Goal: Navigation & Orientation: Find specific page/section

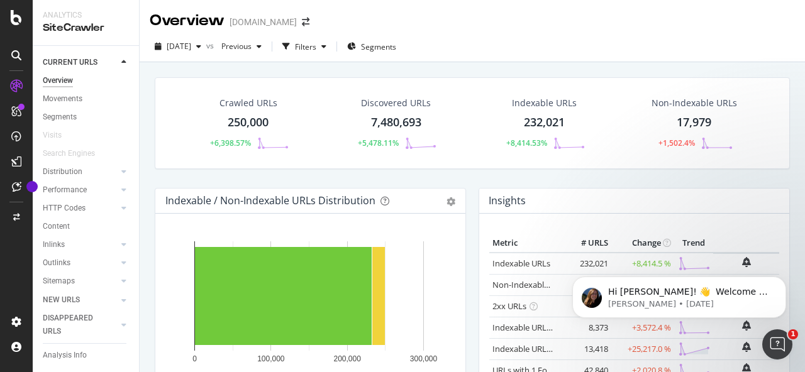
click at [423, 178] on div "Crawled URLs 250,000 +6,398.57% Discovered URLs 7,480,693 +5,478.11% Indexable …" at bounding box center [472, 132] width 648 height 111
click at [331, 42] on div "Filters" at bounding box center [304, 46] width 54 height 19
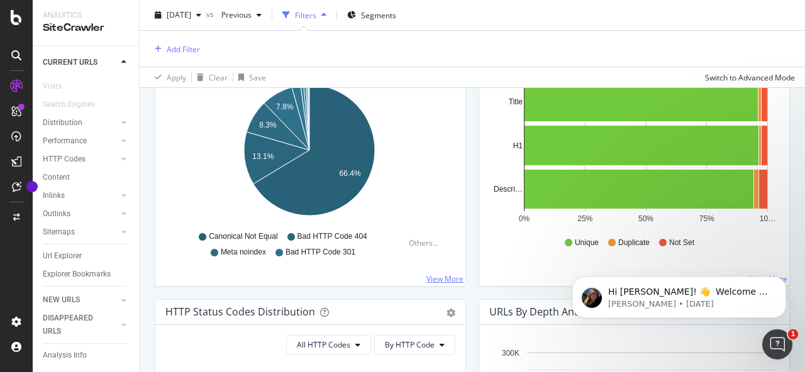
scroll to position [488, 0]
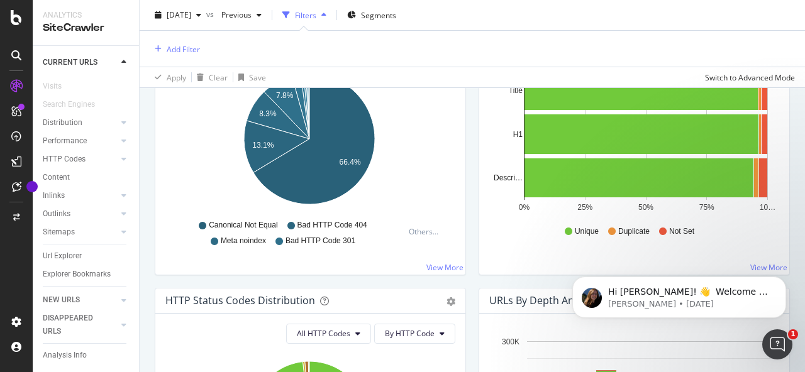
click at [751, 268] on body "Hi [PERSON_NAME]! 👋 Welcome to Botify chat support! Have a question? Reply to t…" at bounding box center [678, 294] width 241 height 78
click at [756, 267] on body "Hi [PERSON_NAME]! 👋 Welcome to Botify chat support! Have a question? Reply to t…" at bounding box center [678, 294] width 241 height 78
click at [675, 257] on body "Hi [PERSON_NAME]! 👋 Welcome to Botify chat support! Have a question? Reply to t…" at bounding box center [678, 294] width 241 height 78
click at [794, 214] on div "Overview [DOMAIN_NAME] [DATE] vs Previous Filters Segments Add Filter Apply Cle…" at bounding box center [472, 186] width 665 height 372
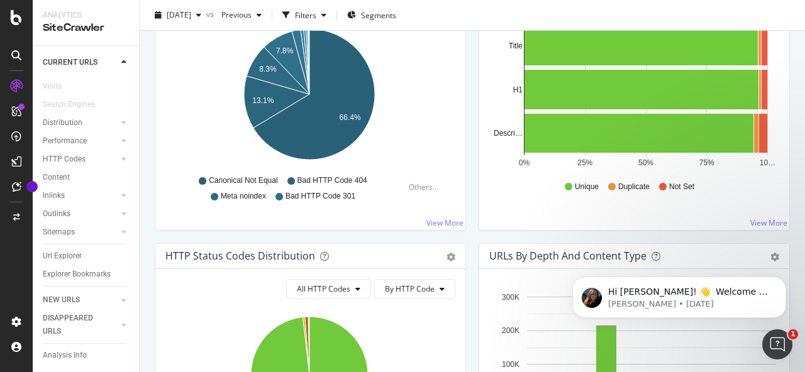
scroll to position [487, 0]
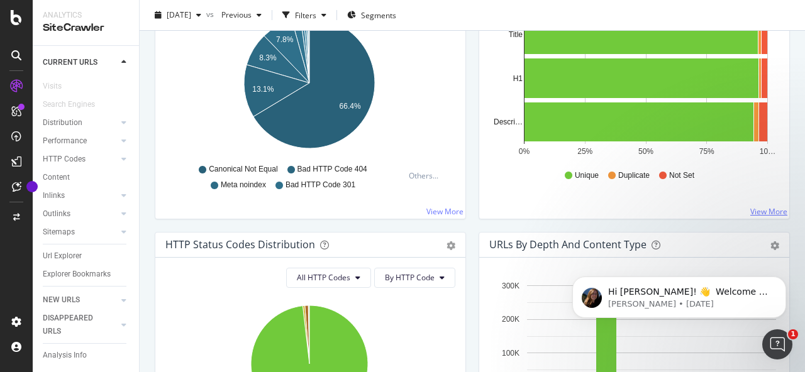
click at [762, 207] on link "View More" at bounding box center [768, 211] width 37 height 11
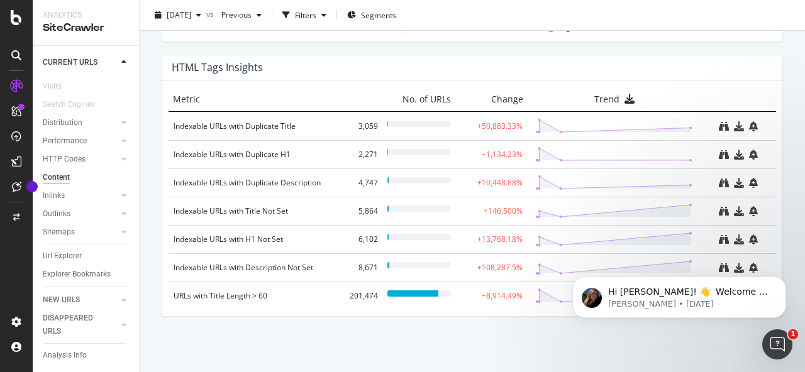
scroll to position [952, 0]
click at [248, 296] on div "URLs with Title Length > 60" at bounding box center [255, 295] width 163 height 13
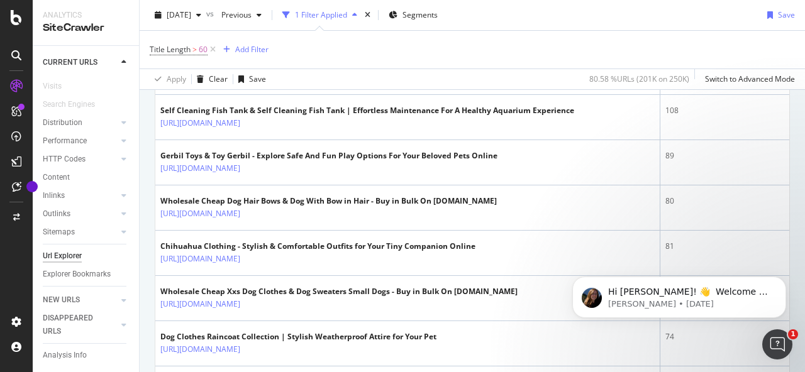
scroll to position [1528, 0]
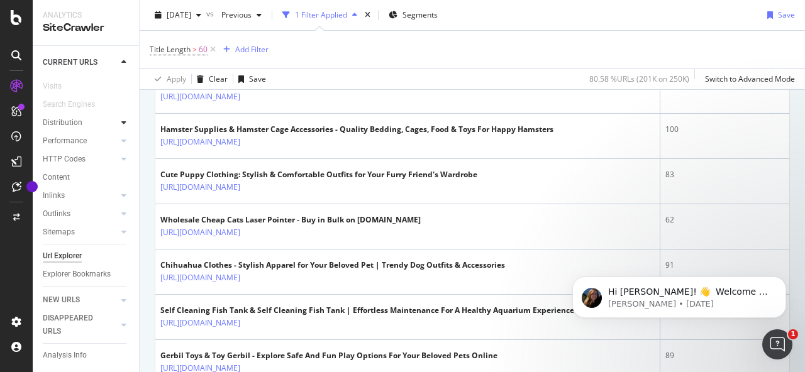
click at [121, 123] on icon at bounding box center [123, 123] width 5 height 8
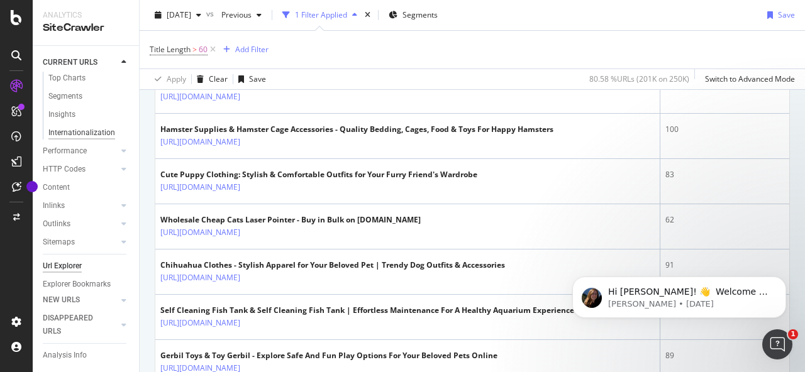
scroll to position [0, 0]
click at [67, 77] on div "Overview" at bounding box center [58, 80] width 30 height 13
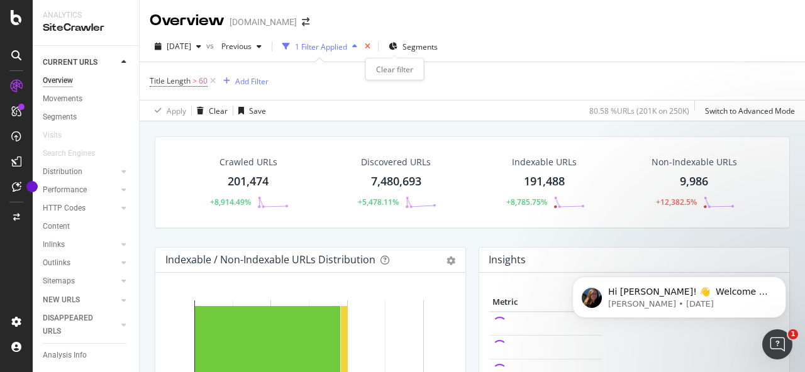
click at [370, 44] on icon "times" at bounding box center [368, 47] width 6 height 8
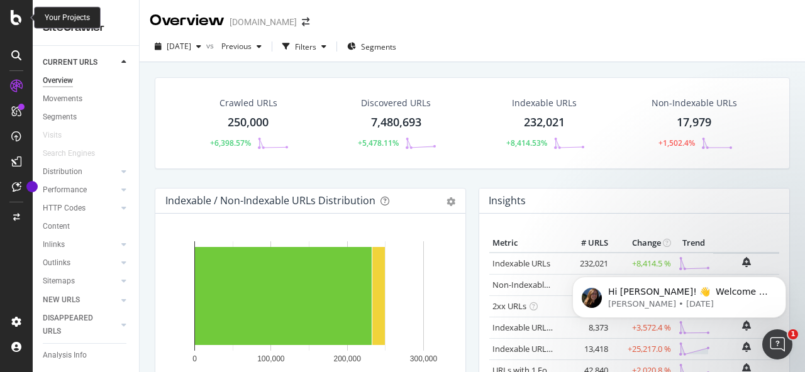
click at [18, 15] on icon at bounding box center [16, 17] width 11 height 15
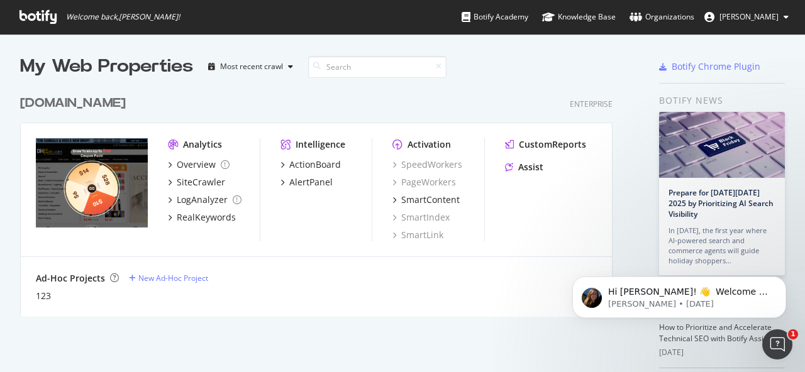
click at [769, 16] on span "[PERSON_NAME]" at bounding box center [748, 16] width 59 height 11
click at [681, 13] on div "Organizations" at bounding box center [661, 17] width 65 height 13
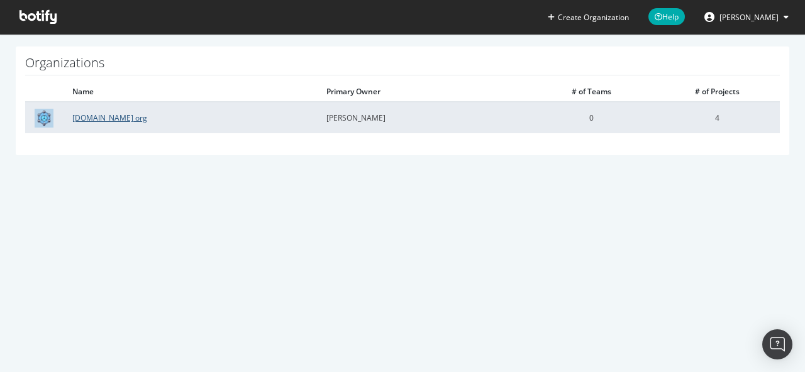
click at [101, 118] on link "[DOMAIN_NAME] org" at bounding box center [109, 118] width 75 height 11
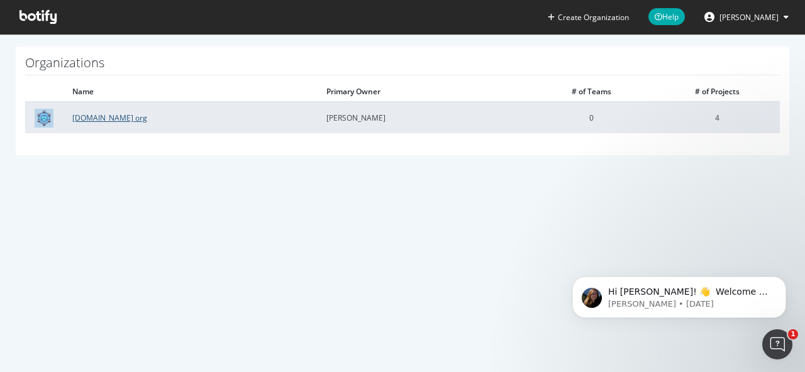
click at [98, 116] on link "[DOMAIN_NAME] org" at bounding box center [109, 118] width 75 height 11
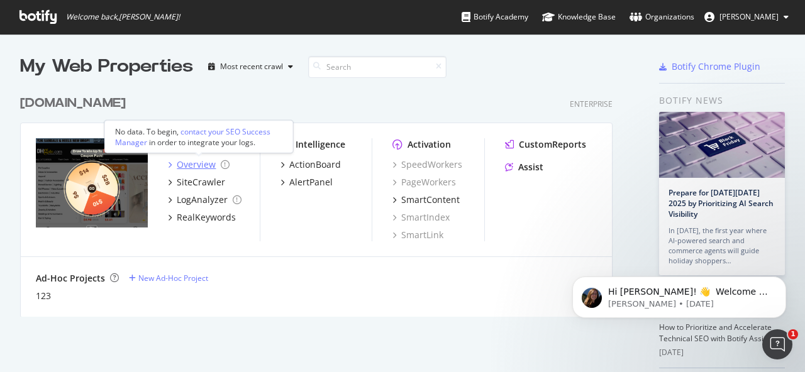
click at [196, 162] on div "Overview" at bounding box center [196, 164] width 39 height 13
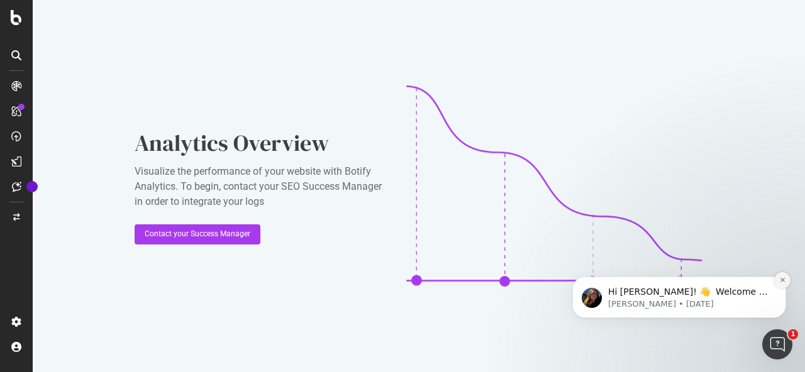
click at [783, 282] on icon "Dismiss notification" at bounding box center [782, 280] width 7 height 7
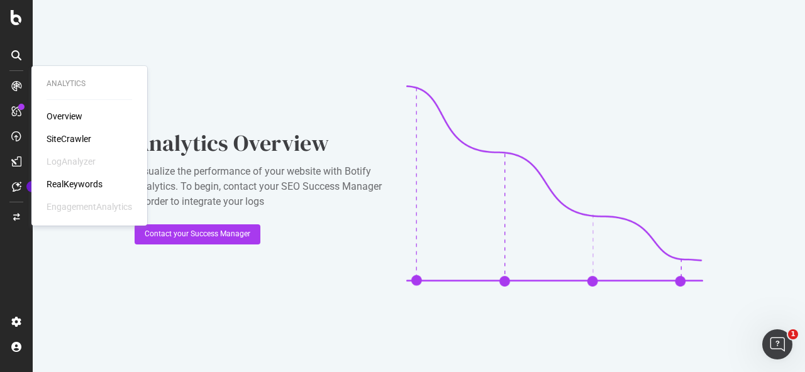
click at [63, 118] on div "Overview" at bounding box center [65, 116] width 36 height 13
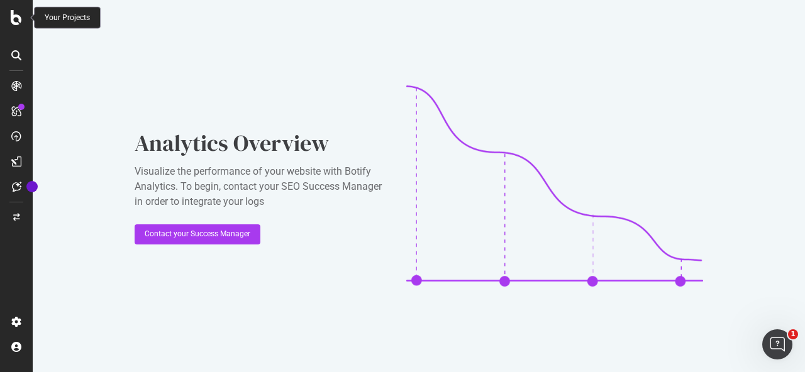
click at [15, 13] on icon at bounding box center [16, 17] width 11 height 15
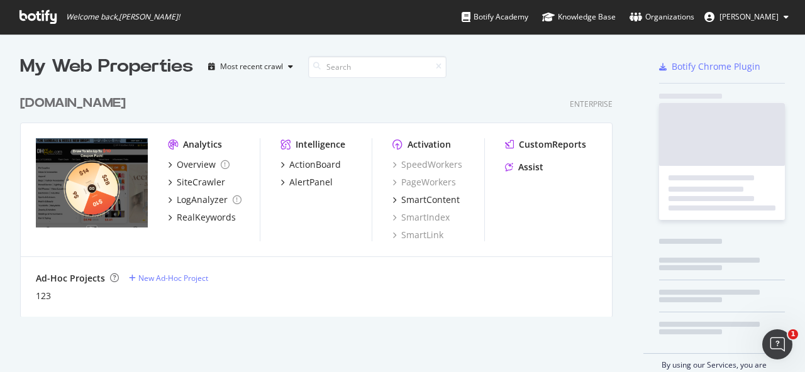
scroll to position [362, 792]
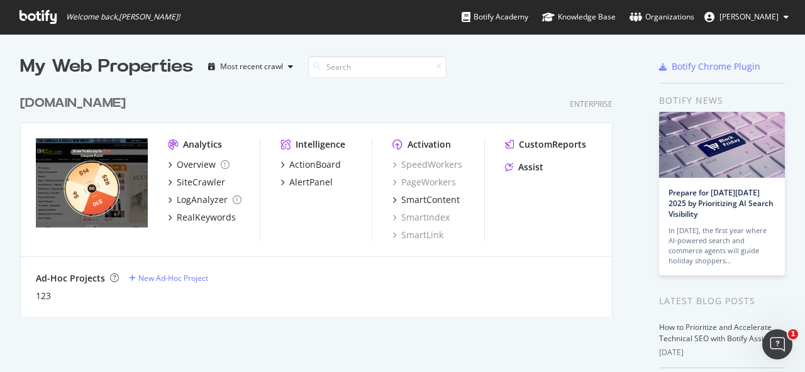
click at [276, 87] on div "[DOMAIN_NAME] Enterprise Analytics Overview SiteCrawler LogAnalyzer RealKeyword…" at bounding box center [321, 198] width 602 height 238
click at [273, 72] on div "Most recent crawl" at bounding box center [250, 66] width 95 height 19
click at [349, 105] on div "dhgate.com Enterprise" at bounding box center [316, 103] width 592 height 18
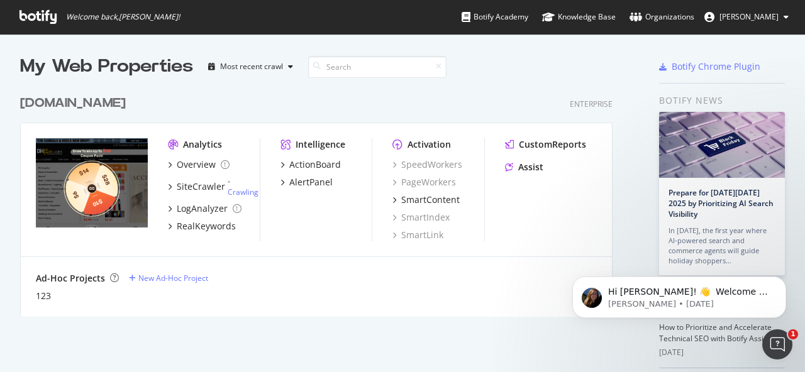
scroll to position [362, 792]
